Goal: Information Seeking & Learning: Learn about a topic

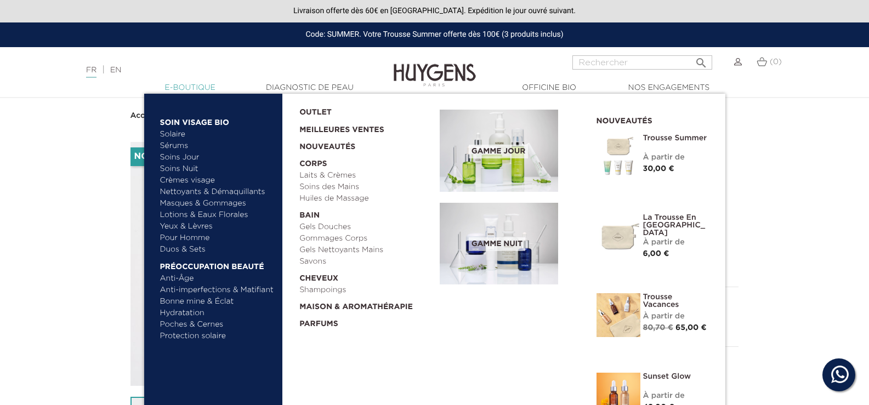
click at [191, 85] on link "  E-Boutique" at bounding box center [190, 88] width 110 height 12
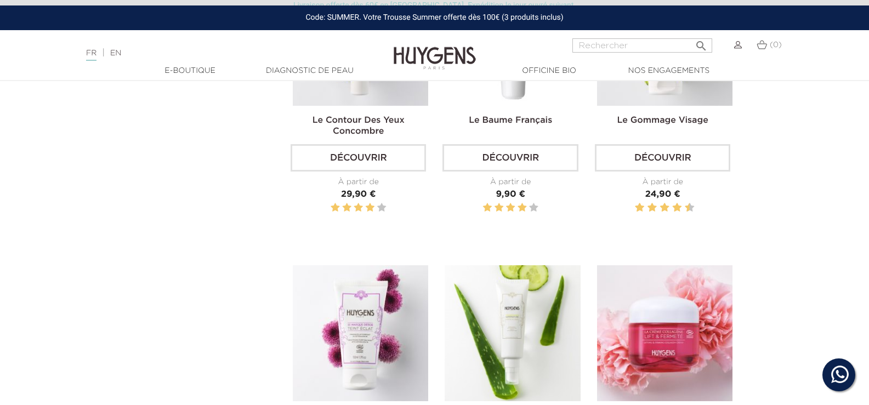
scroll to position [1260, 0]
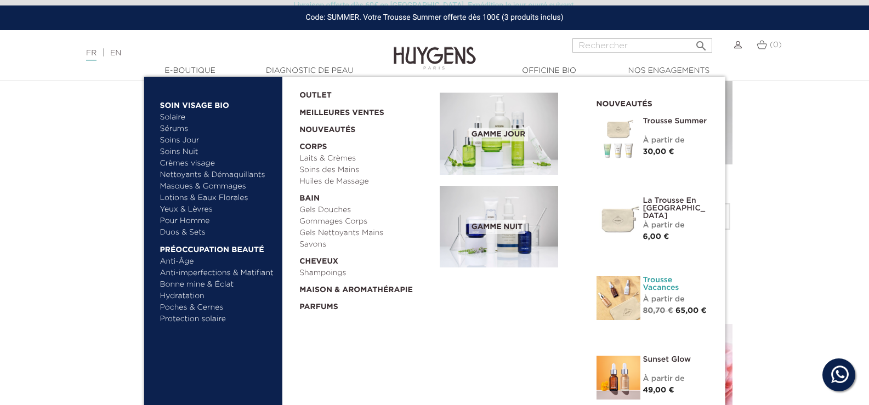
click at [663, 289] on link "Trousse Vacances" at bounding box center [676, 283] width 66 height 15
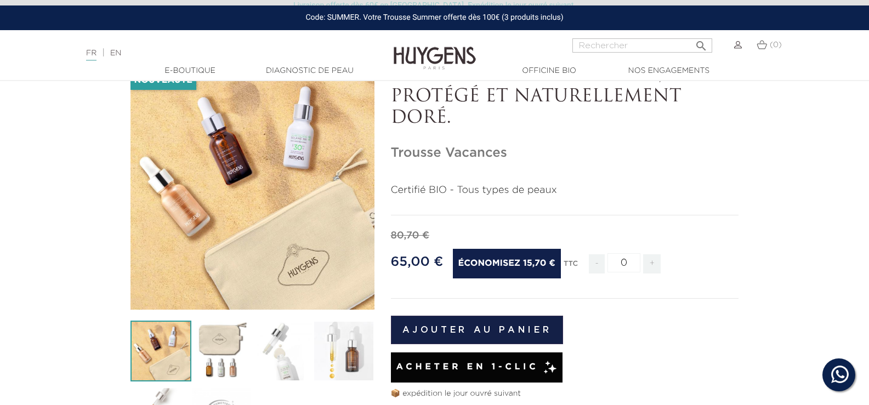
scroll to position [219, 0]
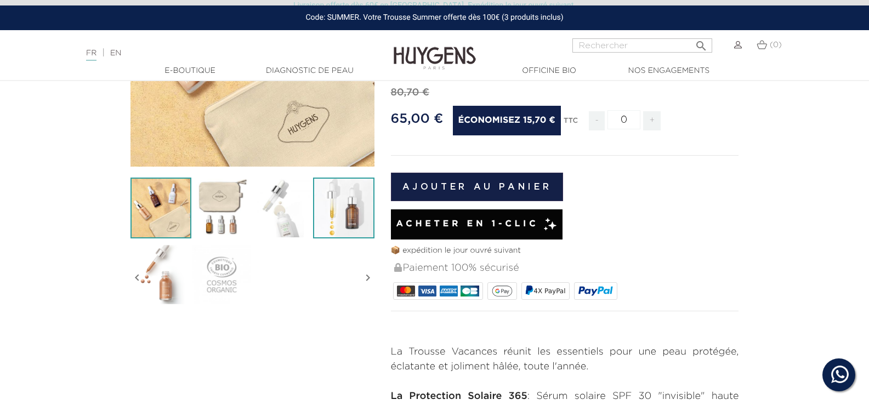
click at [342, 215] on img at bounding box center [343, 208] width 61 height 61
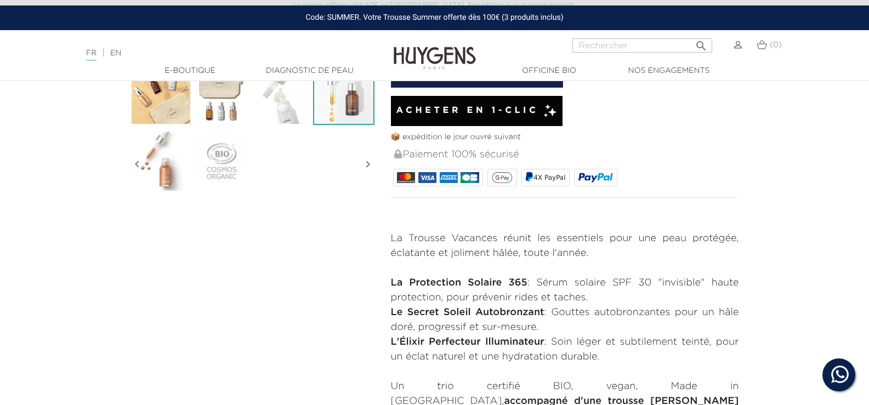
scroll to position [384, 0]
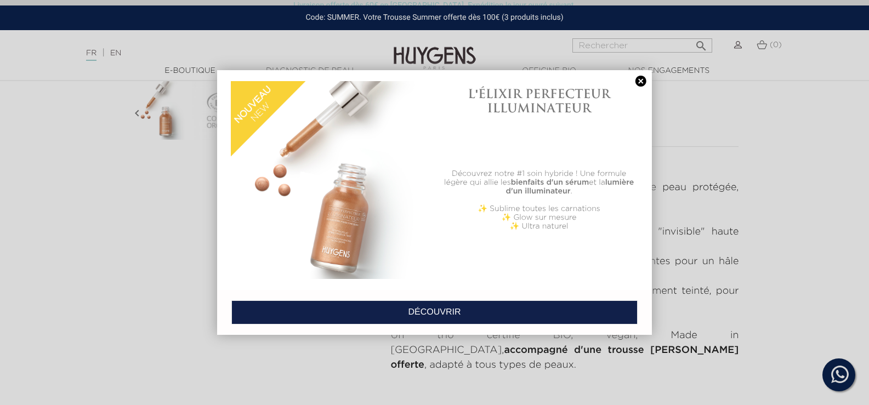
click at [641, 82] on link at bounding box center [640, 82] width 15 height 12
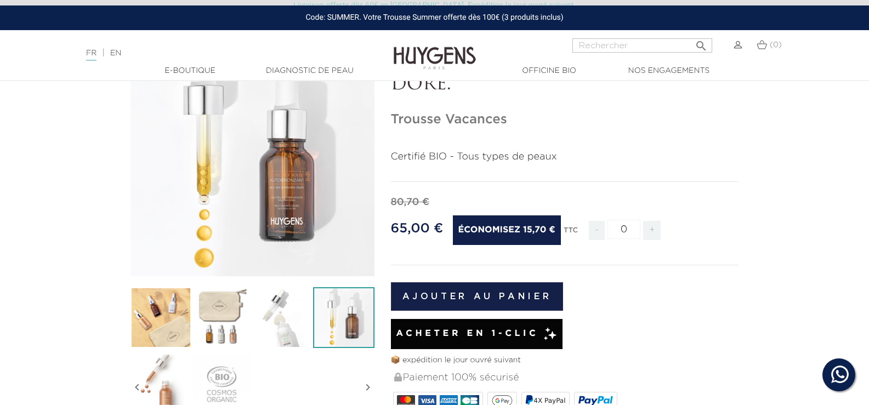
scroll to position [274, 0]
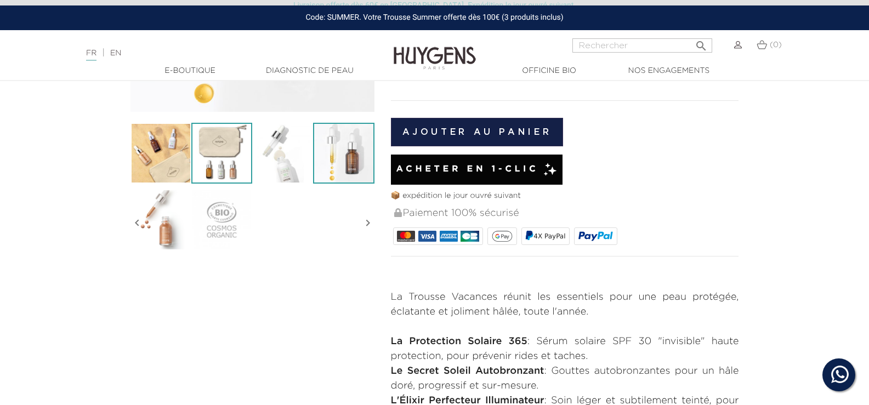
click at [229, 154] on img at bounding box center [221, 153] width 61 height 61
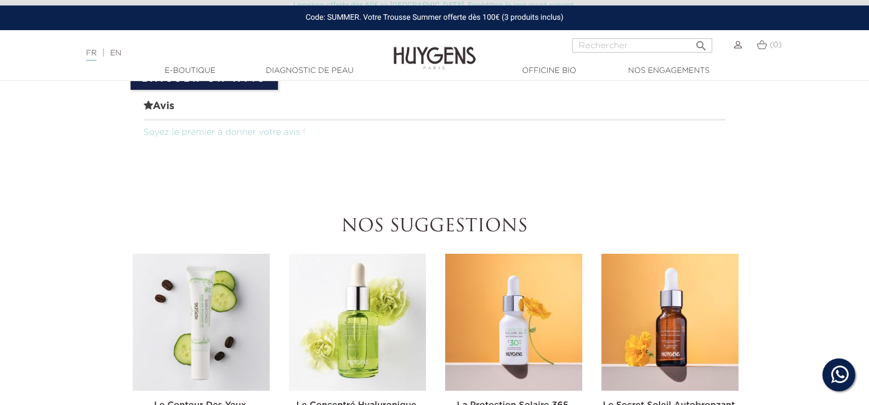
scroll to position [877, 0]
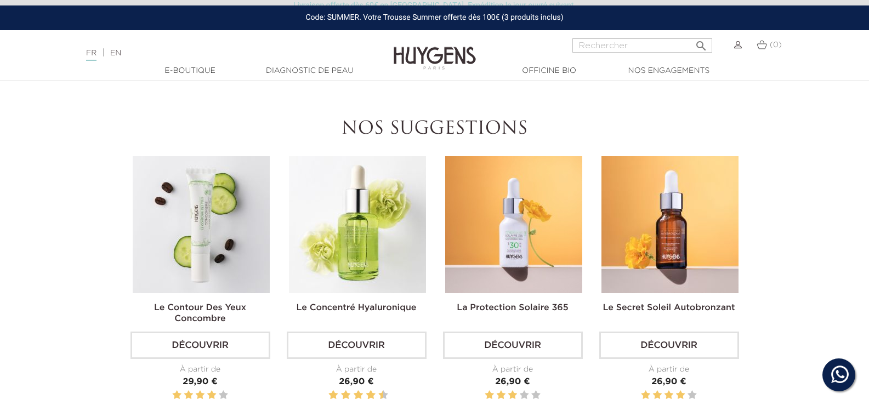
click at [683, 236] on img at bounding box center [669, 224] width 137 height 137
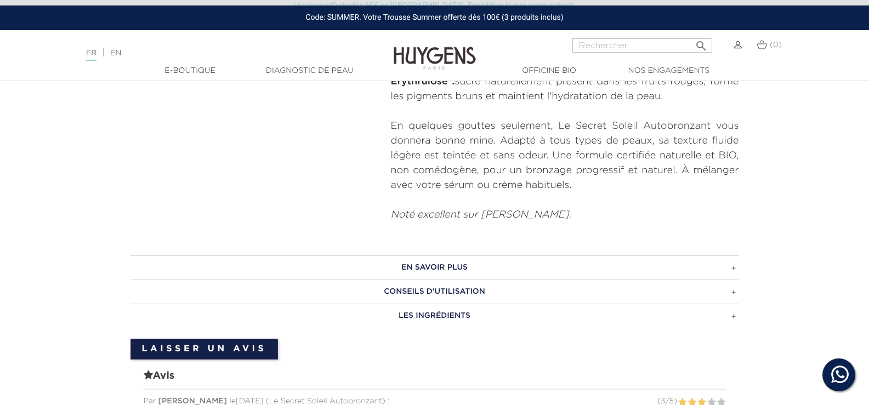
scroll to position [548, 0]
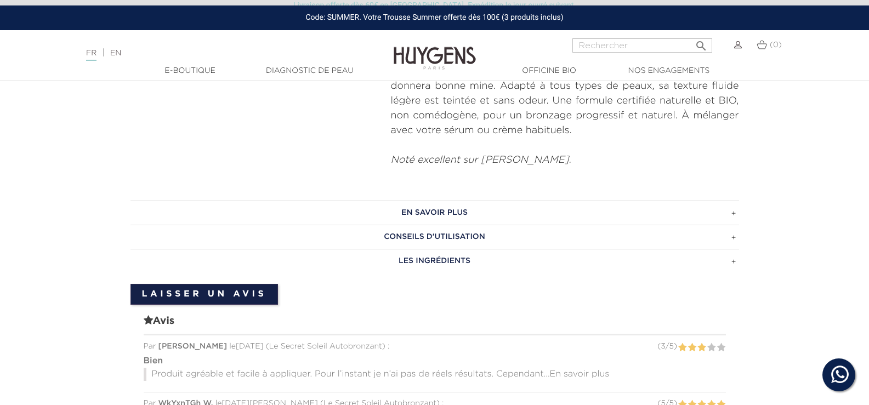
click at [722, 241] on h3 "CONSEILS D'UTILISATION" at bounding box center [434, 237] width 608 height 24
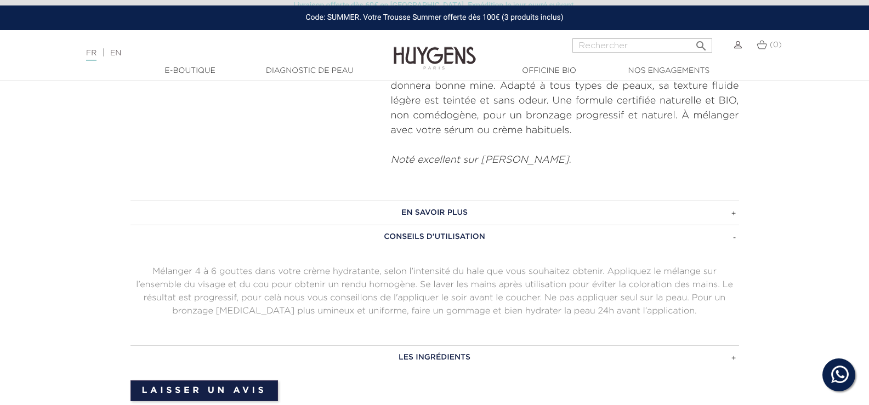
click at [716, 214] on h3 "EN SAVOIR PLUS" at bounding box center [434, 213] width 608 height 24
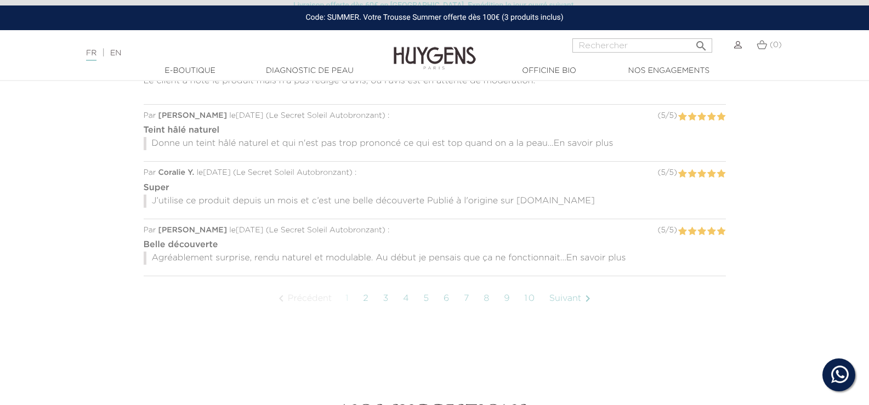
scroll to position [1041, 0]
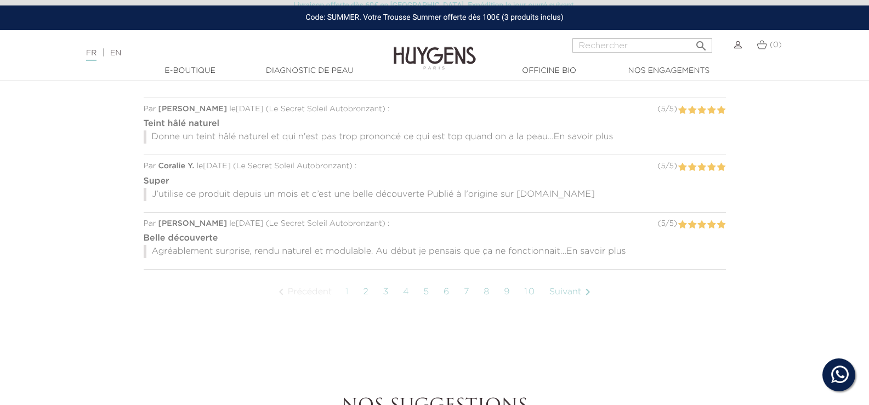
click at [605, 250] on span "En savoir plus" at bounding box center [596, 251] width 60 height 9
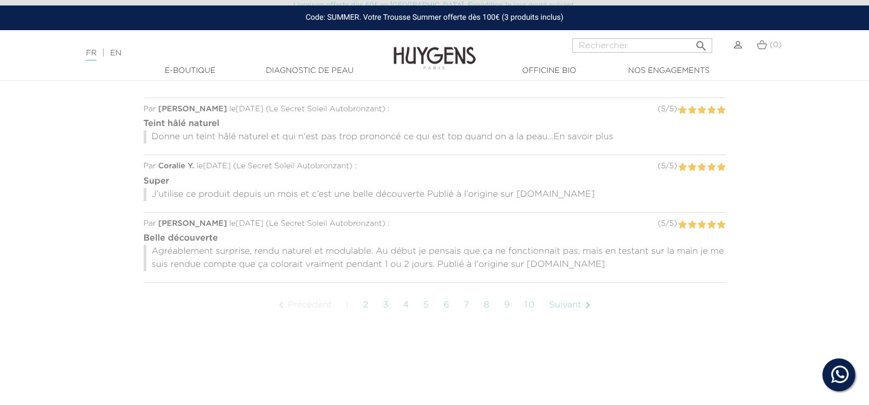
scroll to position [712, 0]
